Goal: Task Accomplishment & Management: Use online tool/utility

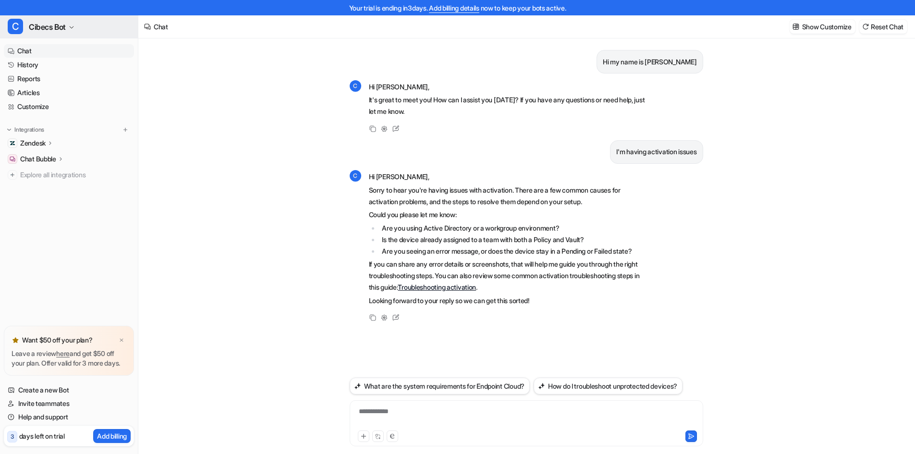
scroll to position [15, 0]
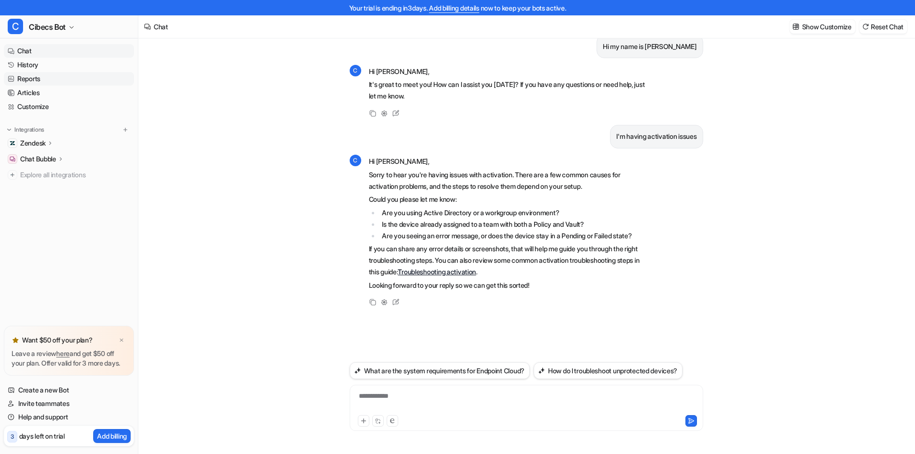
click at [31, 78] on link "Reports" at bounding box center [69, 78] width 130 height 13
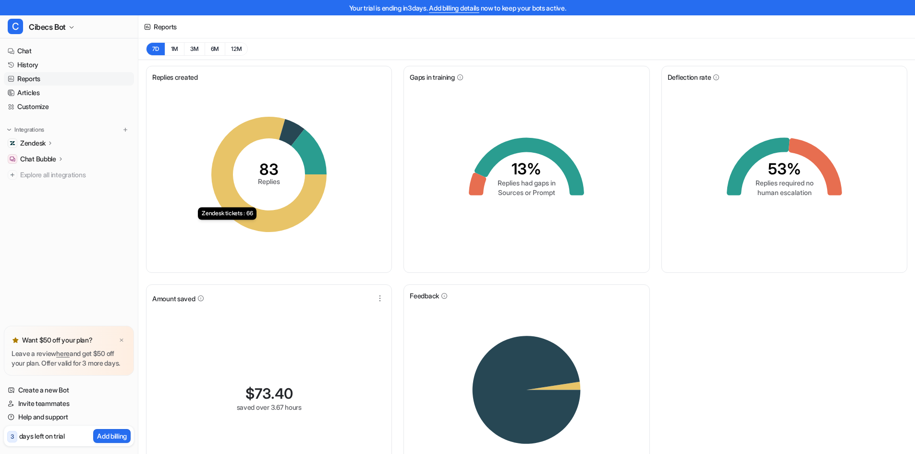
click at [293, 218] on icon at bounding box center [268, 174] width 115 height 115
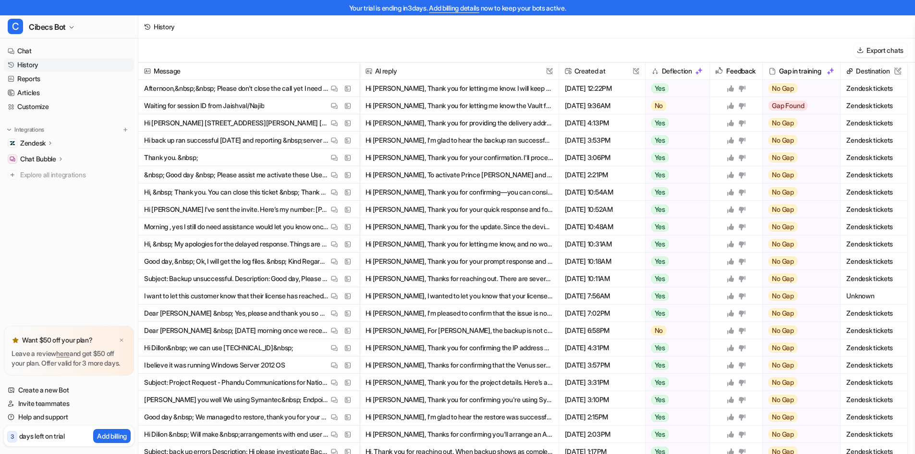
click at [433, 105] on button "Hi [PERSON_NAME], Thank you for letting me know the Vault folder has been resto…" at bounding box center [458, 105] width 187 height 17
click at [39, 80] on link "Reports" at bounding box center [69, 78] width 130 height 13
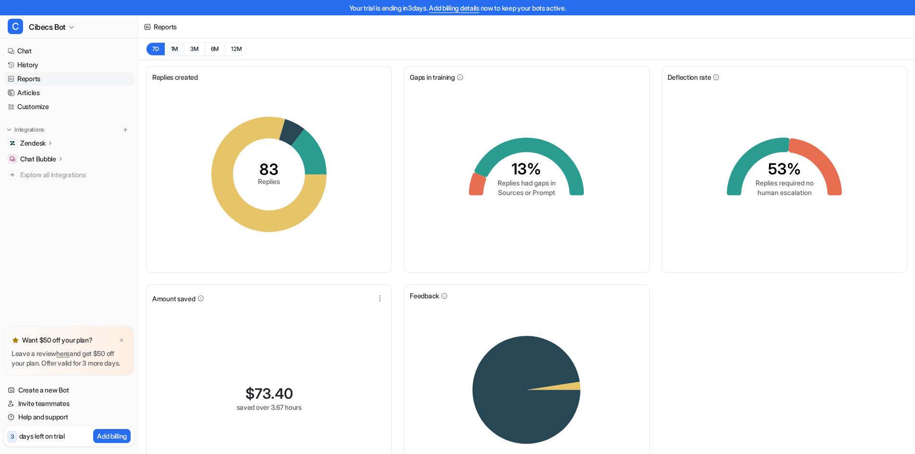
click at [173, 49] on button "1M" at bounding box center [175, 48] width 20 height 13
drag, startPoint x: 256, startPoint y: 395, endPoint x: 232, endPoint y: 394, distance: 23.5
click at [232, 267] on div "$ 73.40 saved over 3.67 hours" at bounding box center [268, 174] width 233 height 184
click at [307, 267] on div "$ 73.40 saved over 3.67 hours" at bounding box center [268, 174] width 233 height 184
drag, startPoint x: 296, startPoint y: 391, endPoint x: 246, endPoint y: 392, distance: 49.9
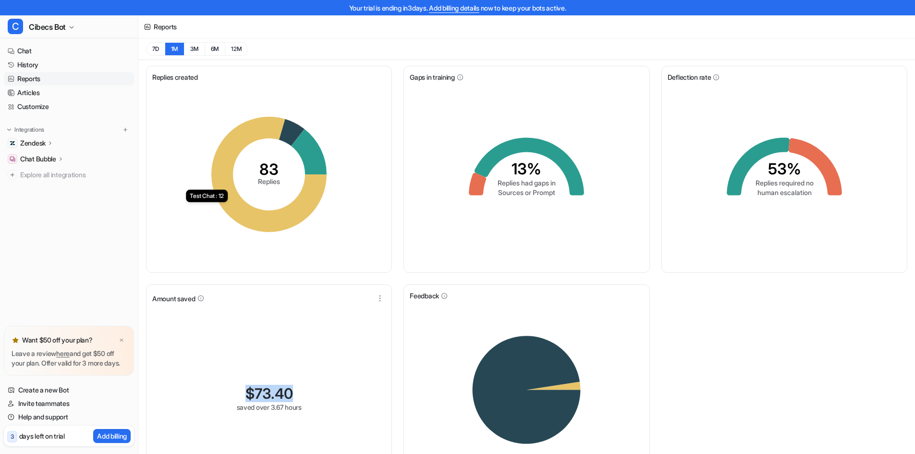
click at [246, 392] on div "$ 73.40 saved over 3.67 hours" at bounding box center [269, 398] width 65 height 27
click at [274, 267] on div "$ 73.40 saved over 3.67 hours" at bounding box center [268, 174] width 233 height 184
click at [478, 185] on icon at bounding box center [477, 184] width 17 height 23
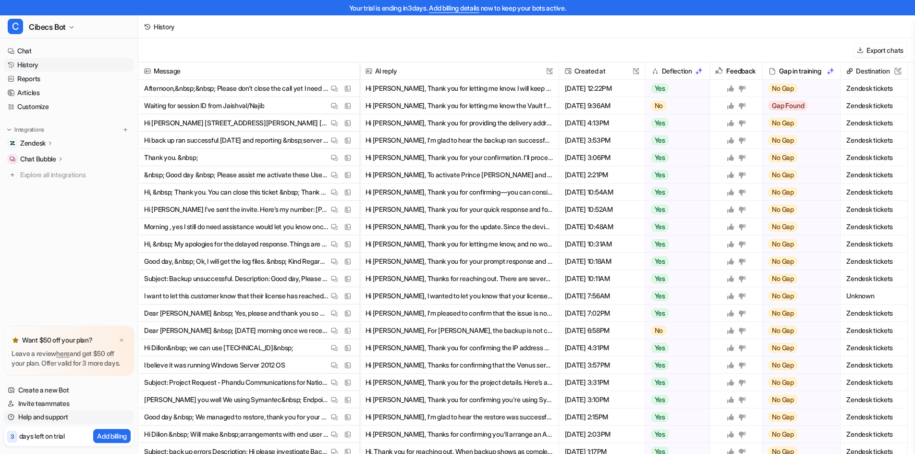
click at [41, 416] on link "Help and support" at bounding box center [69, 416] width 130 height 13
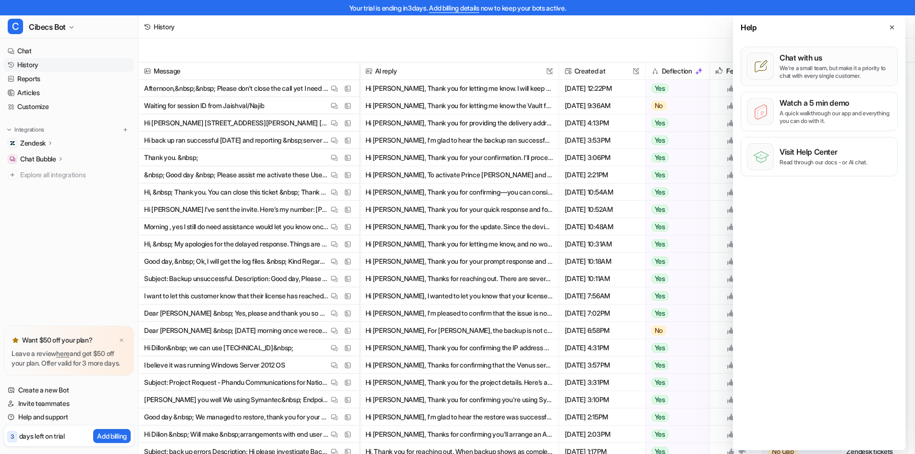
click at [812, 68] on p "We’re a small team, but make it a priority to chat with every single customer." at bounding box center [835, 71] width 112 height 15
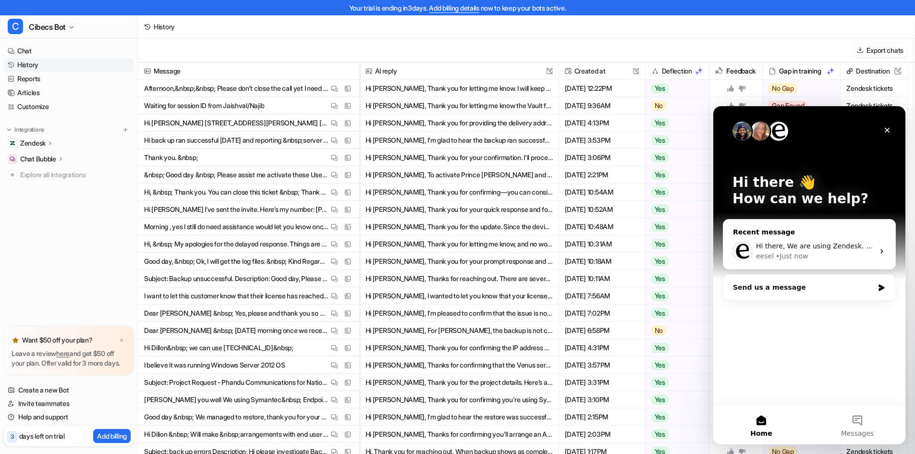
click at [787, 258] on div "• Just now" at bounding box center [792, 256] width 32 height 10
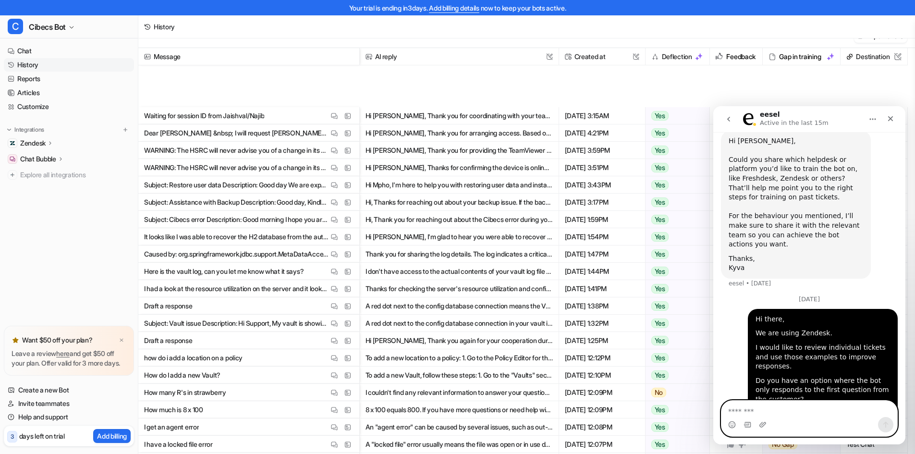
scroll to position [1046, 0]
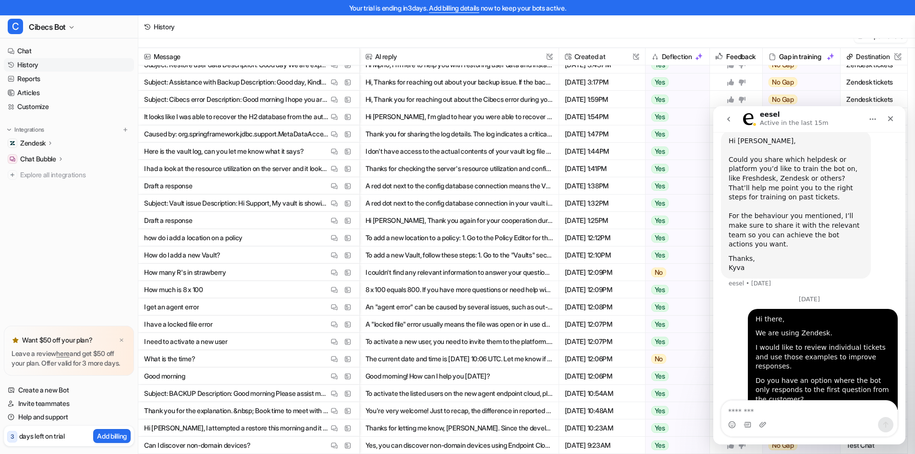
click at [228, 448] on p "Can I discover non-domain devices?" at bounding box center [197, 445] width 106 height 17
click at [406, 440] on button "Yes, you can discover non-domain devices using Endpoint Cloud, specifically any…" at bounding box center [458, 445] width 187 height 17
click at [728, 120] on icon "go back" at bounding box center [728, 119] width 3 height 5
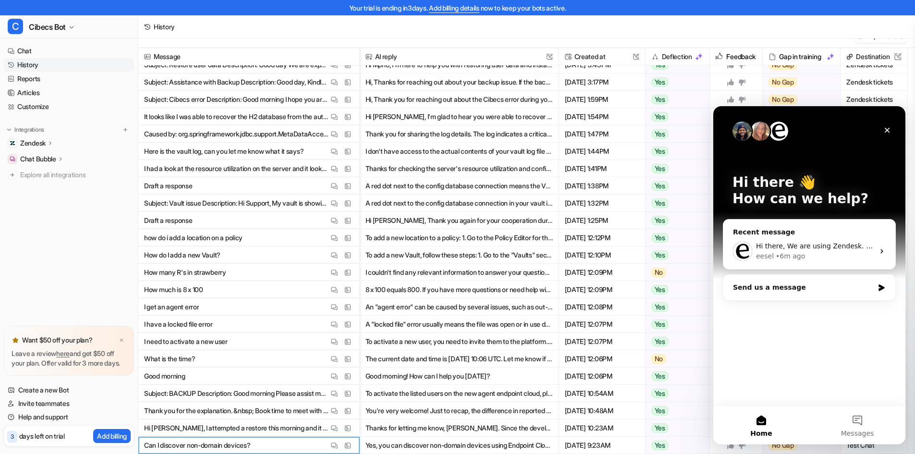
scroll to position [0, 0]
click at [888, 129] on icon "Close" at bounding box center [887, 130] width 5 height 5
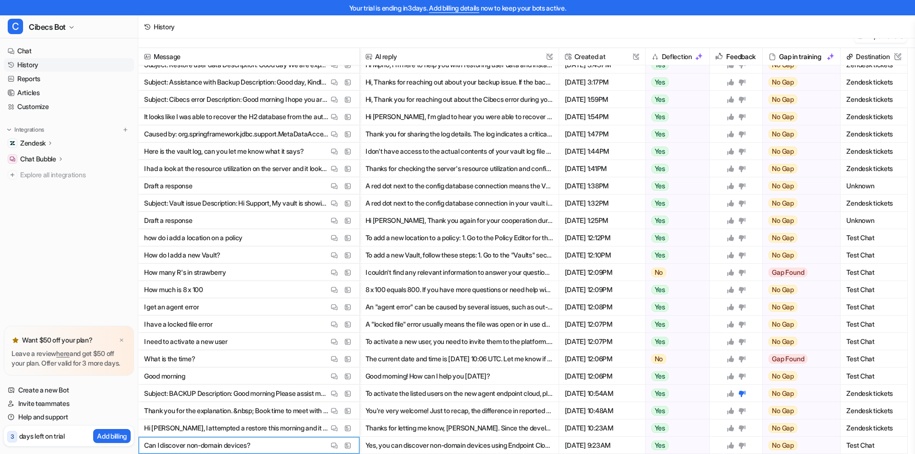
click at [868, 131] on span "Zendesk tickets" at bounding box center [873, 133] width 59 height 17
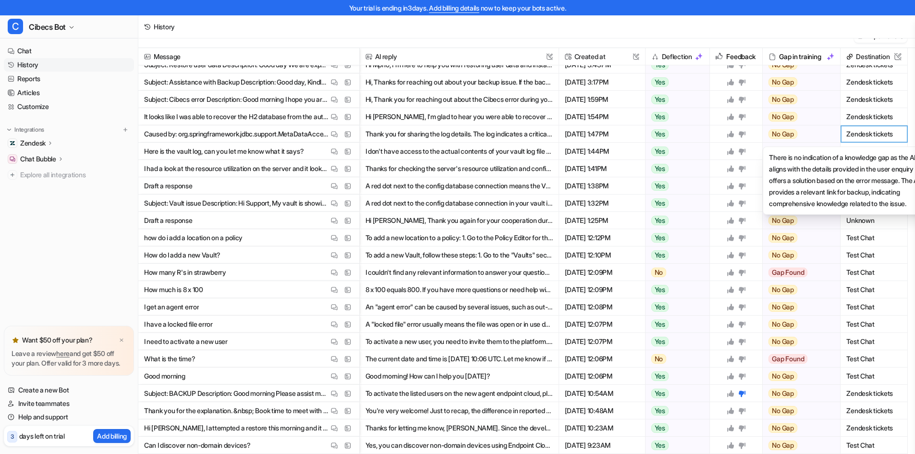
click at [806, 134] on div "No Gap" at bounding box center [798, 133] width 71 height 17
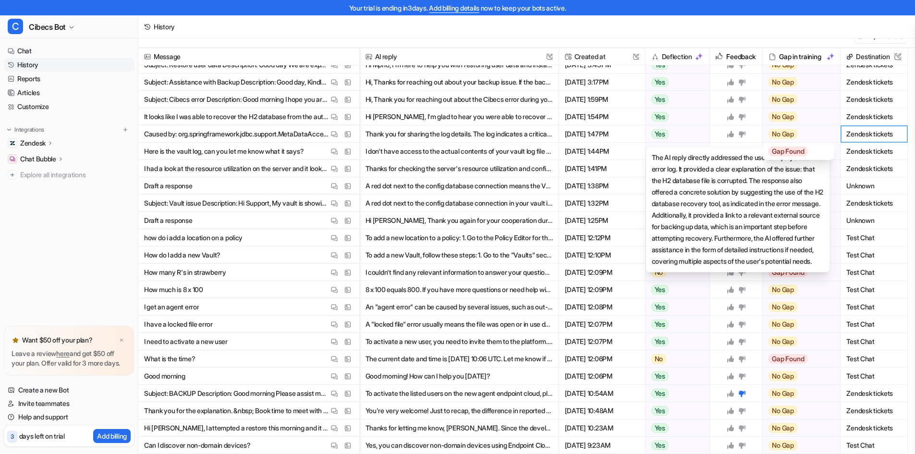
click at [696, 135] on div "Yes" at bounding box center [674, 133] width 59 height 17
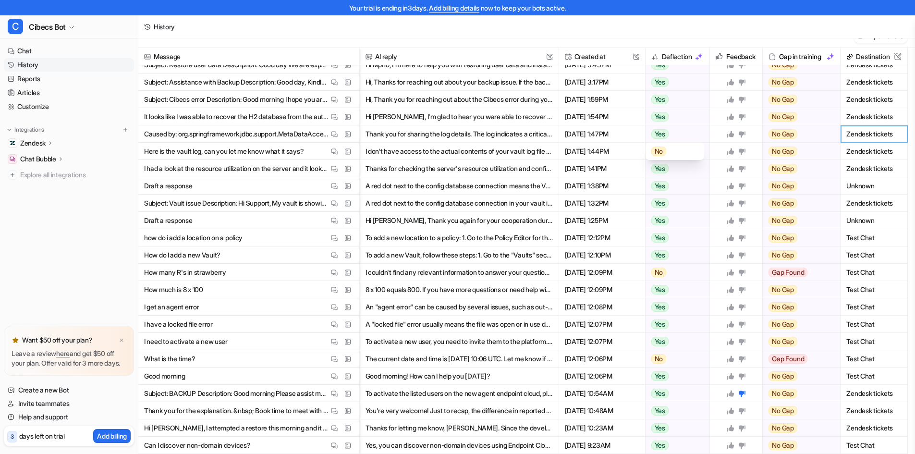
click at [694, 135] on div "Yes" at bounding box center [674, 133] width 59 height 17
click at [671, 447] on div "Yes" at bounding box center [674, 445] width 59 height 17
click at [685, 445] on div "Yes" at bounding box center [674, 445] width 59 height 17
click at [662, 445] on span "Yes" at bounding box center [659, 445] width 17 height 10
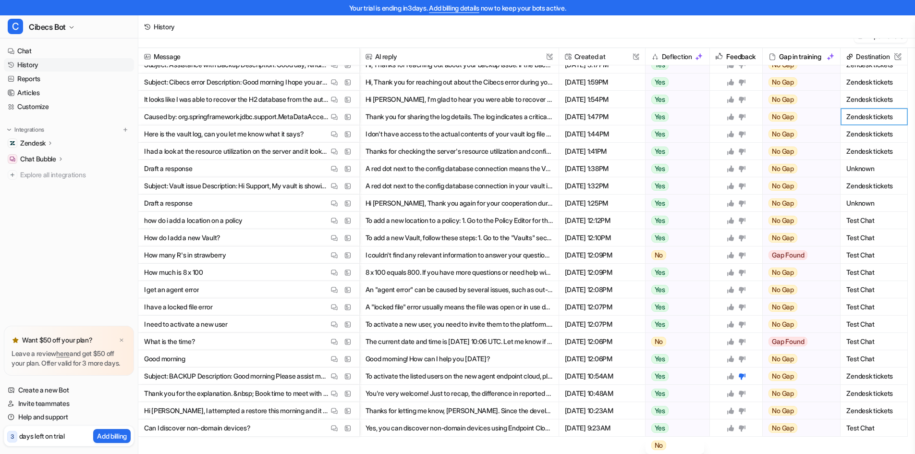
scroll to position [1064, 0]
click at [661, 429] on span "Yes" at bounding box center [659, 428] width 17 height 10
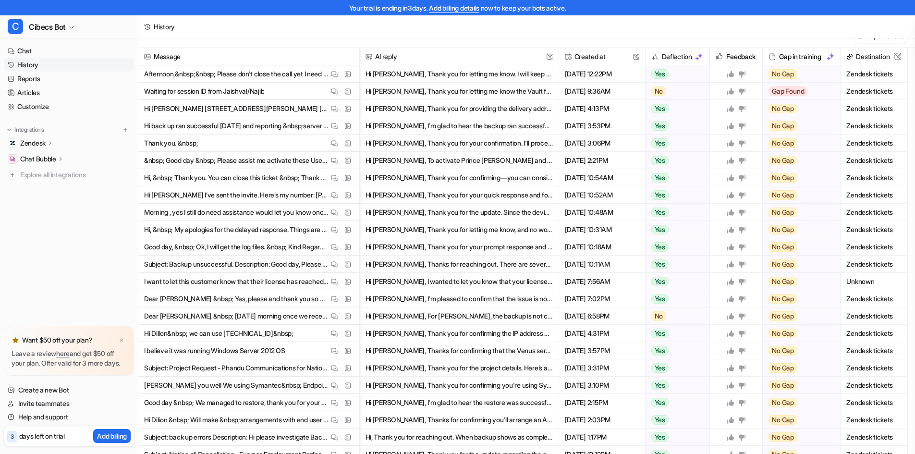
scroll to position [0, 0]
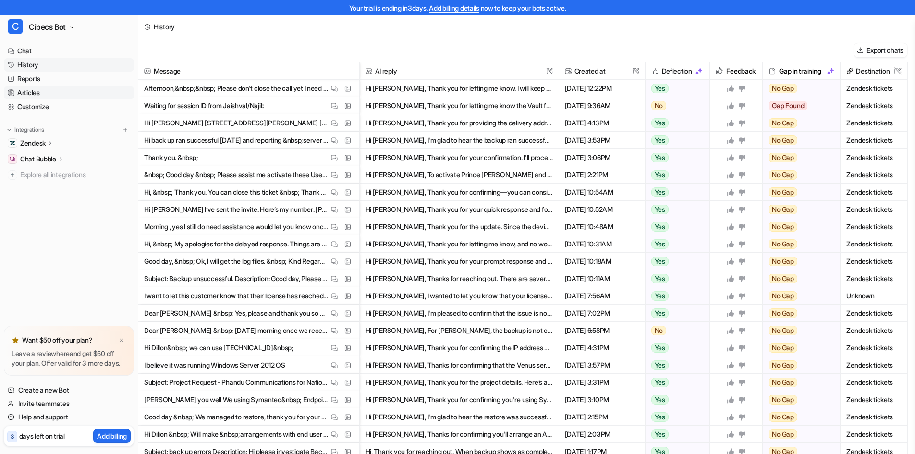
click at [37, 93] on link "Articles" at bounding box center [69, 92] width 130 height 13
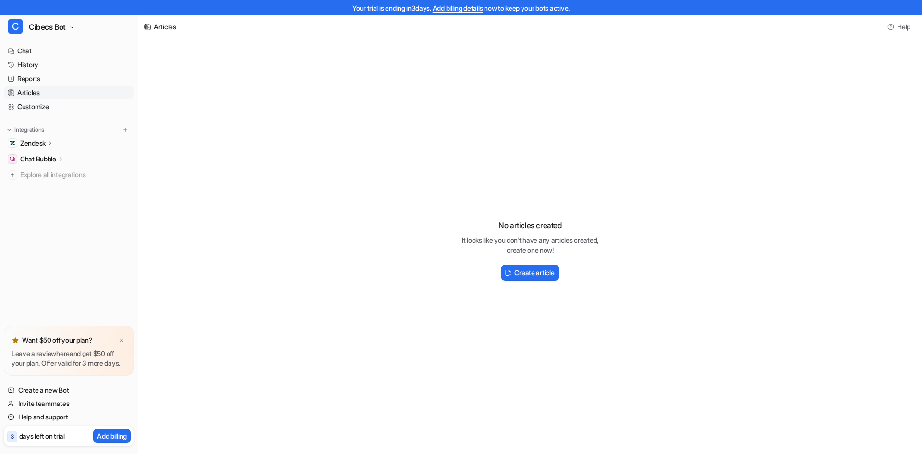
click at [41, 142] on p "Zendesk" at bounding box center [32, 143] width 25 height 10
click at [44, 155] on p "Overview" at bounding box center [41, 157] width 29 height 10
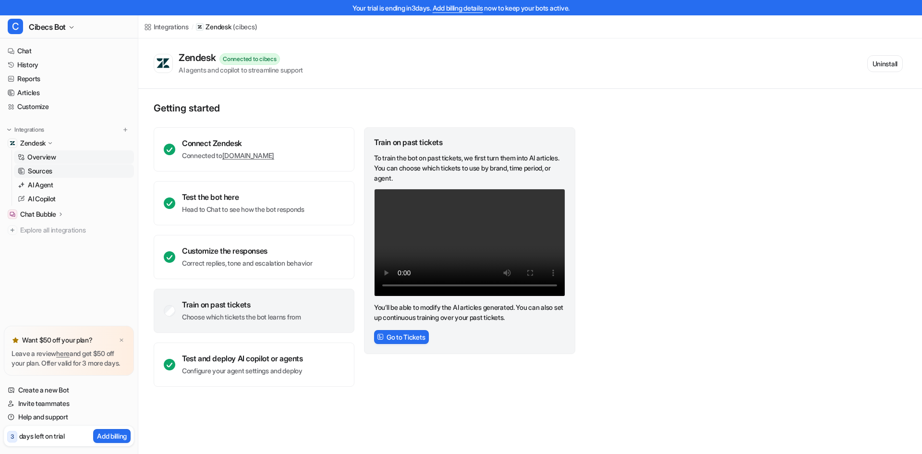
click at [42, 172] on p "Sources" at bounding box center [40, 171] width 24 height 10
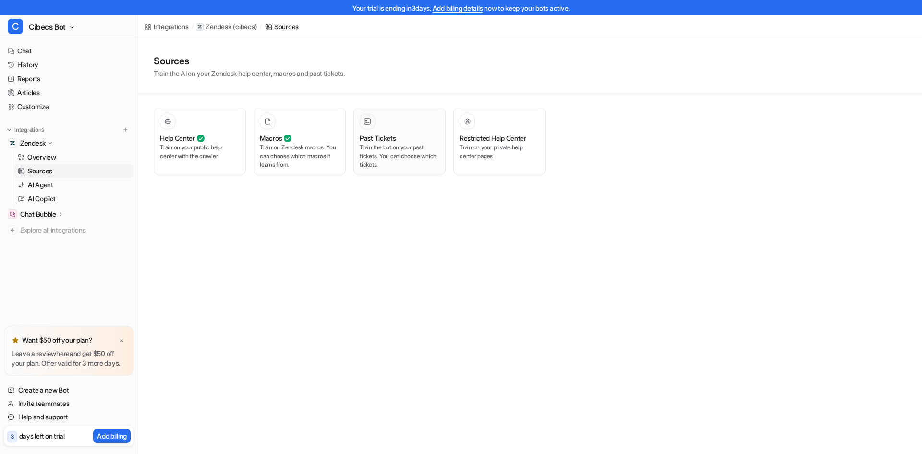
click at [387, 146] on p "Train the bot on your past tickets. You can choose which tickets." at bounding box center [400, 156] width 80 height 26
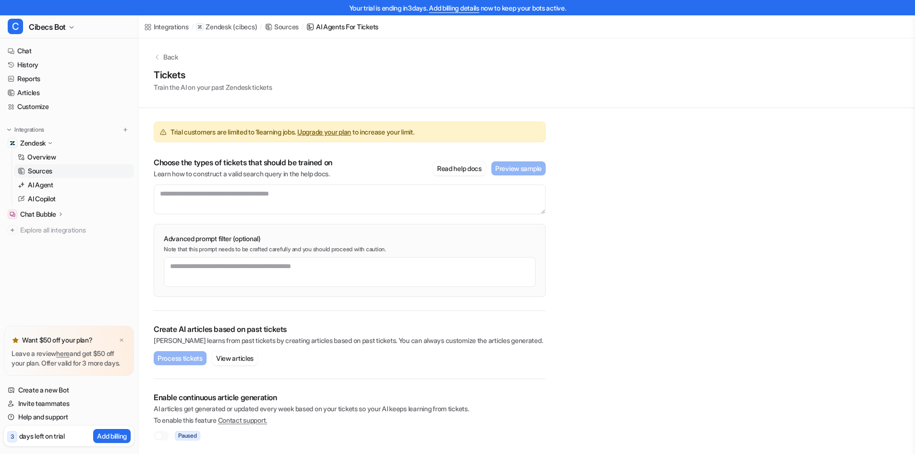
scroll to position [2, 0]
click at [230, 356] on button "View articles" at bounding box center [234, 358] width 45 height 14
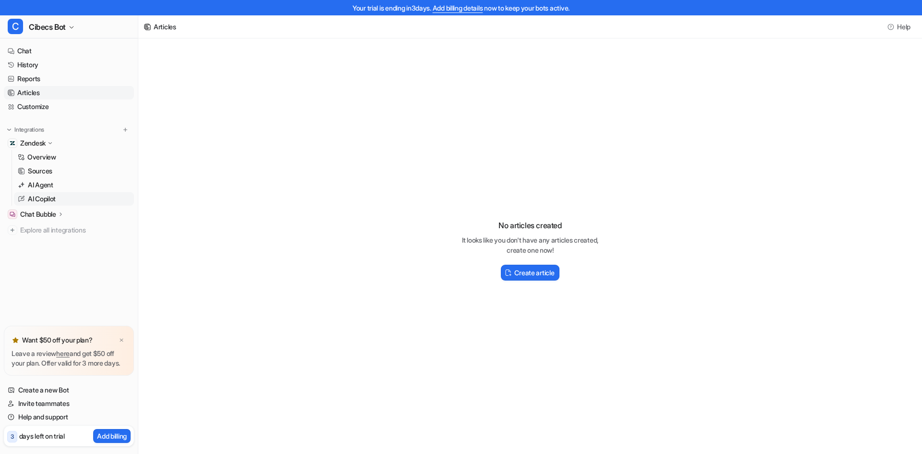
click at [47, 200] on p "AI Copilot" at bounding box center [42, 199] width 28 height 10
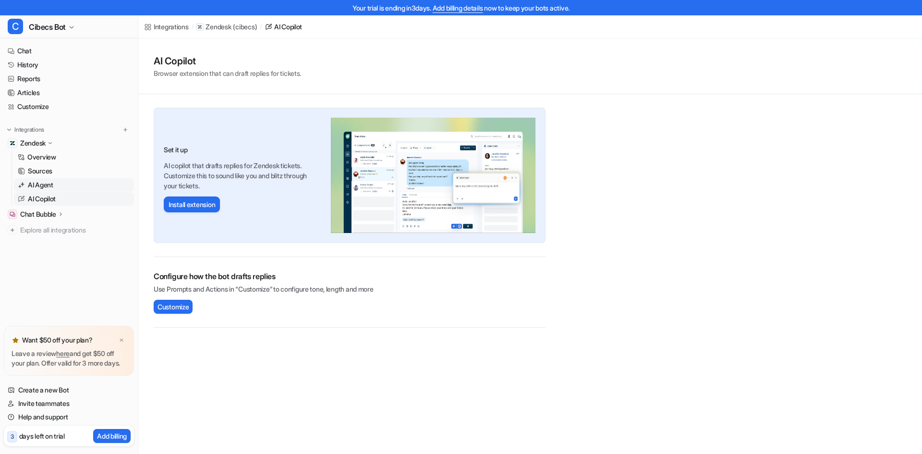
click at [47, 187] on p "AI Agent" at bounding box center [40, 185] width 25 height 10
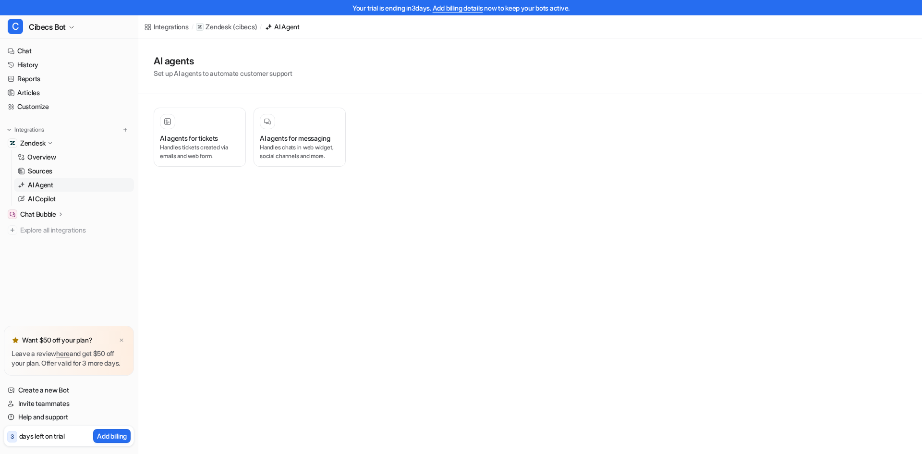
click at [50, 213] on p "Chat Bubble" at bounding box center [38, 214] width 36 height 10
click at [56, 225] on p "Overview" at bounding box center [41, 228] width 29 height 10
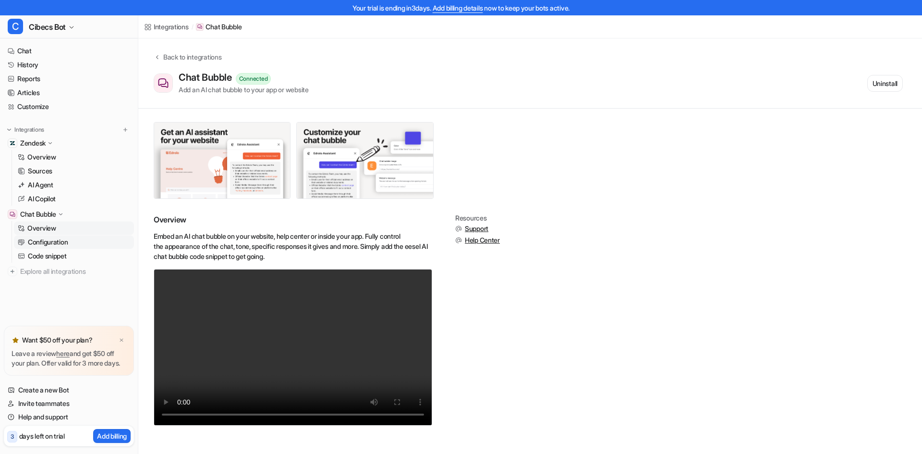
click at [65, 243] on p "Configuration" at bounding box center [48, 242] width 40 height 10
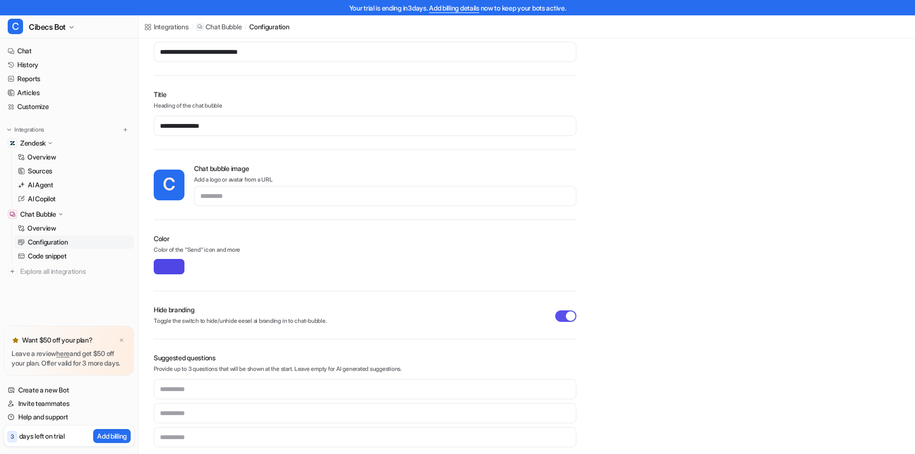
scroll to position [146, 0]
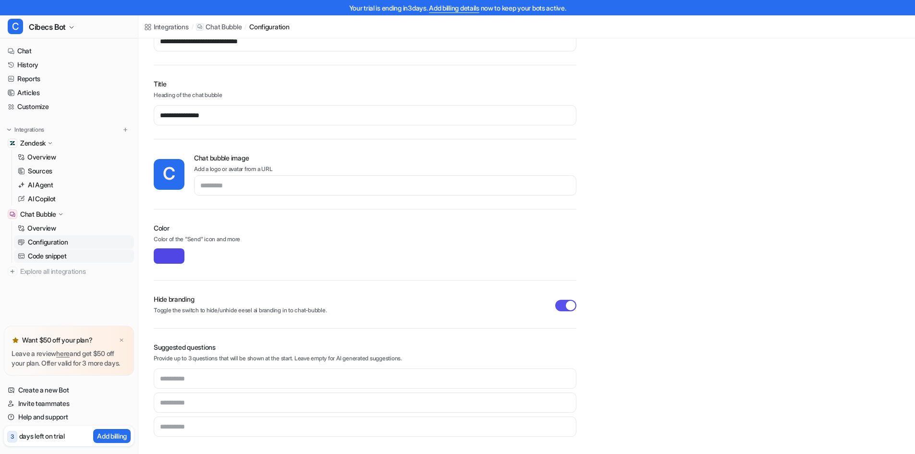
click at [48, 258] on p "Code snippet" at bounding box center [47, 256] width 39 height 10
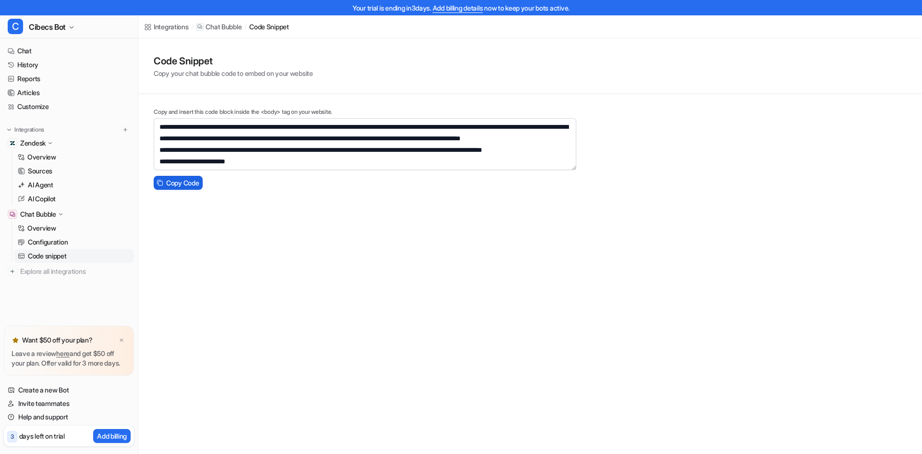
click at [184, 183] on span "Copy Code" at bounding box center [182, 183] width 33 height 10
